Goal: Use online tool/utility: Utilize a website feature to perform a specific function

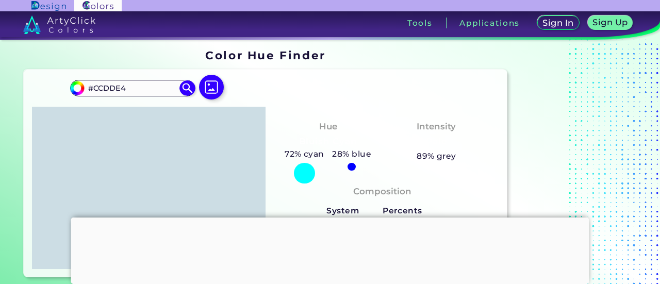
scroll to position [36, 0]
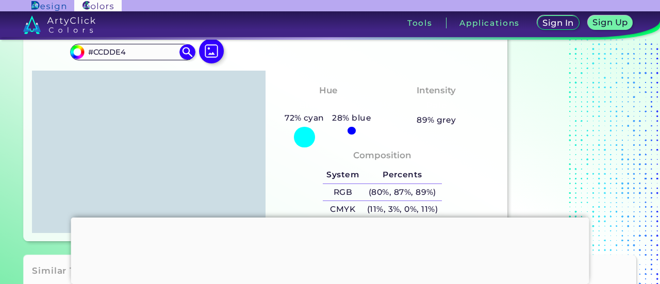
click at [188, 161] on div at bounding box center [149, 152] width 234 height 162
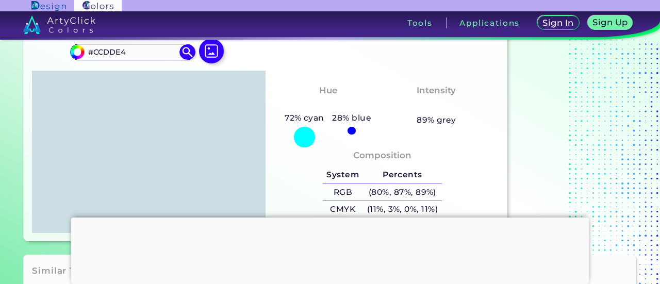
click at [188, 161] on div at bounding box center [149, 152] width 234 height 162
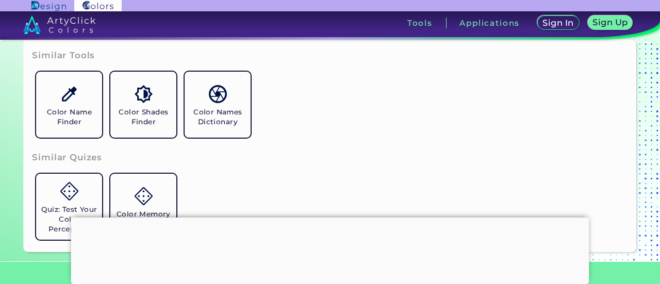
scroll to position [175, 0]
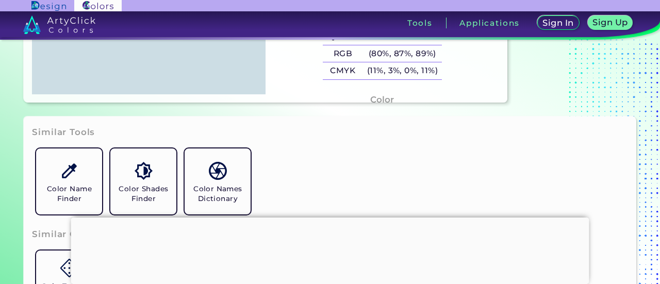
click at [378, 97] on h4 "Color" at bounding box center [382, 99] width 24 height 15
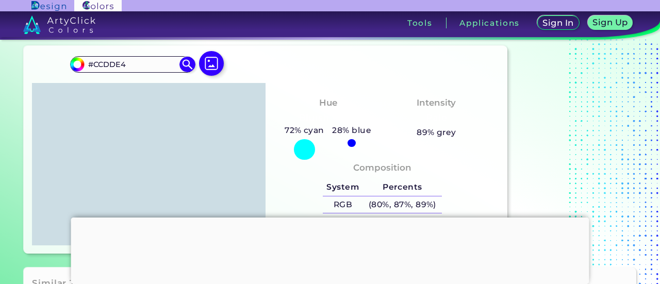
scroll to position [0, 0]
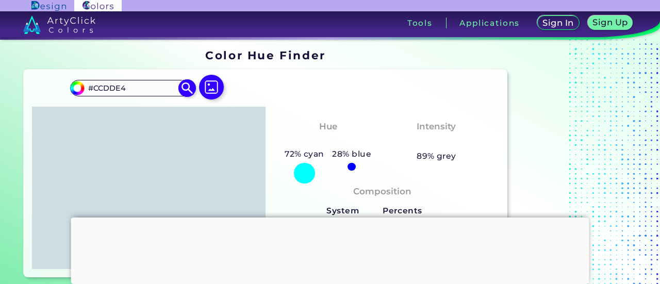
drag, startPoint x: 127, startPoint y: 86, endPoint x: 86, endPoint y: 90, distance: 41.5
click at [86, 90] on input "#CCDDE4" at bounding box center [133, 88] width 96 height 14
click at [182, 85] on img at bounding box center [187, 88] width 18 height 18
click at [193, 89] on img at bounding box center [187, 88] width 18 height 18
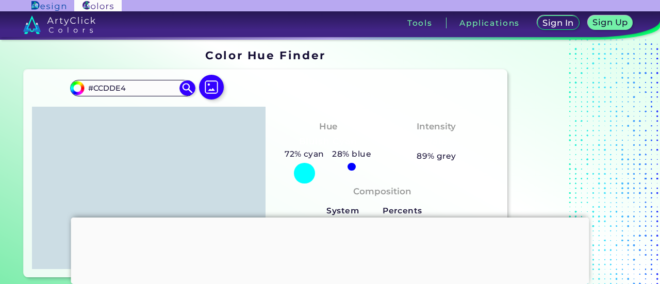
click at [203, 144] on div at bounding box center [149, 188] width 234 height 162
click at [207, 137] on div at bounding box center [149, 188] width 234 height 162
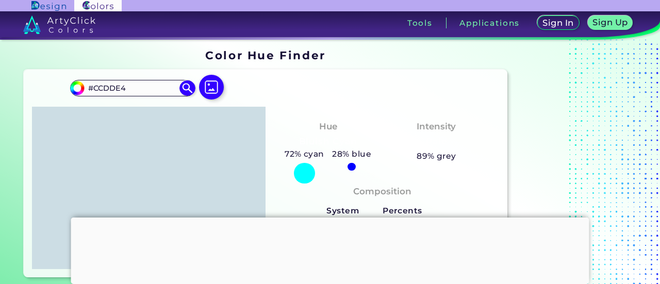
drag, startPoint x: 162, startPoint y: 146, endPoint x: 156, endPoint y: 144, distance: 6.0
click at [156, 144] on div at bounding box center [149, 188] width 234 height 162
drag, startPoint x: 184, startPoint y: 141, endPoint x: 237, endPoint y: 155, distance: 55.5
click at [237, 155] on div at bounding box center [149, 188] width 234 height 162
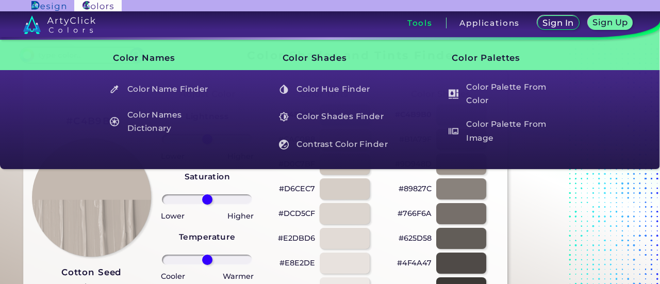
click at [351, 219] on div at bounding box center [344, 213] width 51 height 21
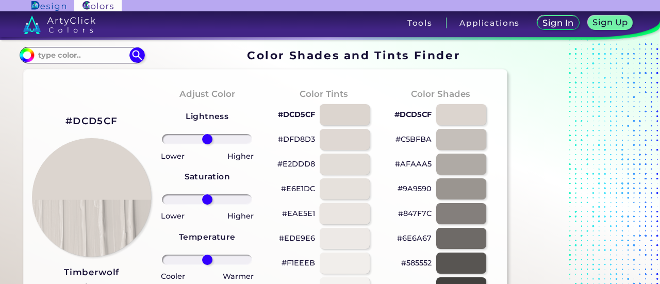
click at [344, 208] on div at bounding box center [344, 213] width 51 height 21
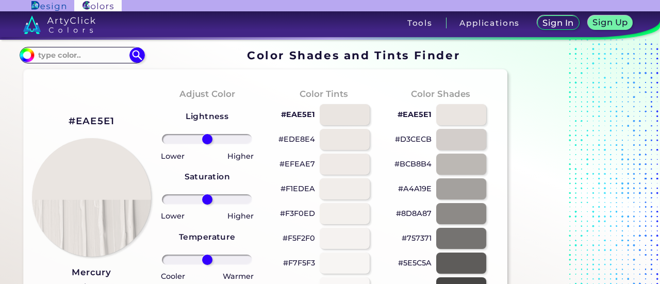
click at [346, 183] on div at bounding box center [344, 188] width 51 height 21
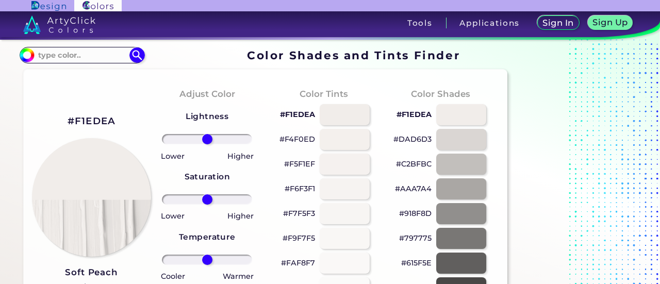
click at [348, 166] on div at bounding box center [344, 164] width 51 height 21
click at [347, 191] on div at bounding box center [344, 188] width 51 height 21
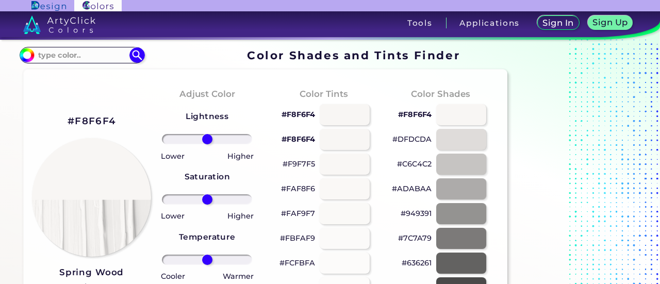
click at [345, 209] on div at bounding box center [344, 213] width 51 height 21
type input "#faf9f7"
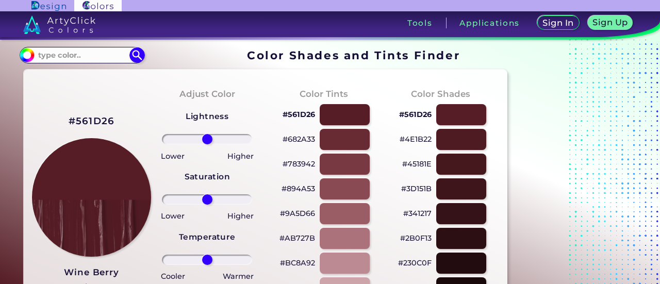
click at [109, 272] on h3 "Wine Berry" at bounding box center [92, 273] width 56 height 12
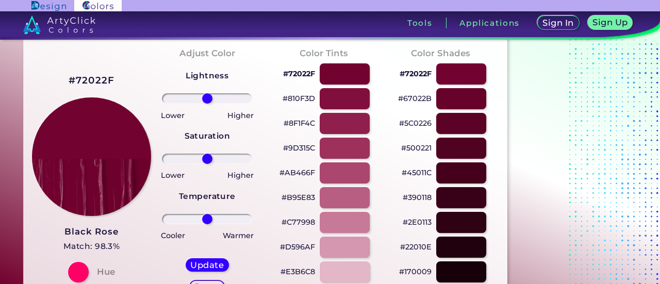
scroll to position [26, 0]
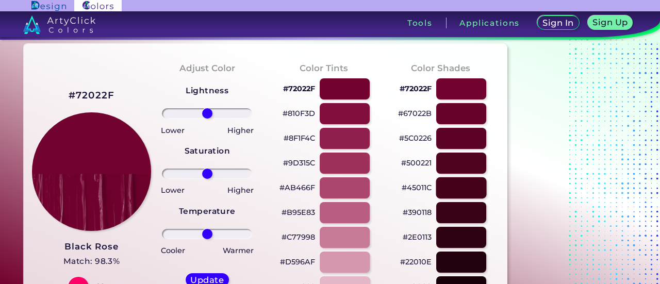
click at [468, 183] on div at bounding box center [461, 187] width 51 height 21
type input "#45011c"
